Goal: Navigation & Orientation: Locate item on page

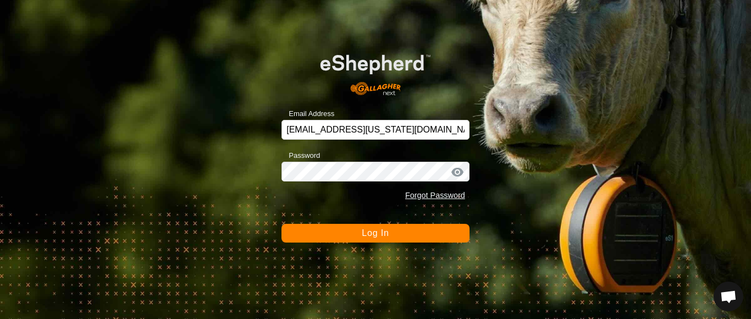
click at [344, 234] on button "Log In" at bounding box center [376, 233] width 188 height 19
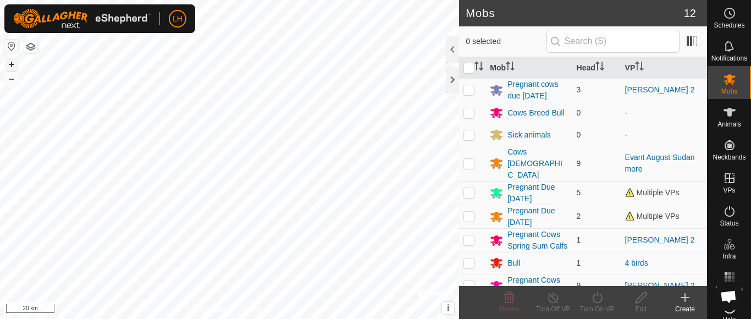
click at [9, 62] on button "+" at bounding box center [11, 64] width 13 height 13
click at [9, 64] on button "+" at bounding box center [11, 64] width 13 height 13
click at [12, 62] on button "+" at bounding box center [11, 64] width 13 height 13
click at [11, 67] on button "+" at bounding box center [11, 64] width 13 height 13
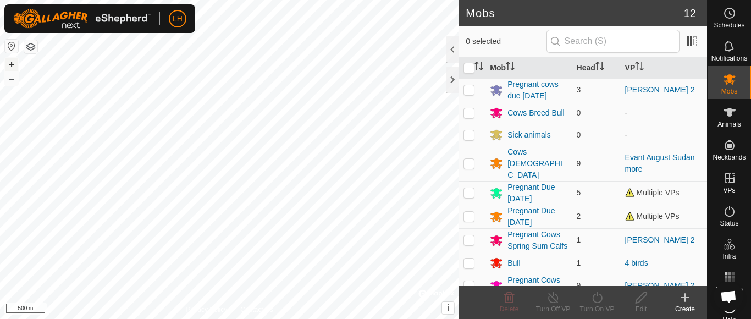
click at [9, 67] on button "+" at bounding box center [11, 64] width 13 height 13
click at [11, 64] on button "+" at bounding box center [11, 64] width 13 height 13
